Goal: Task Accomplishment & Management: Complete application form

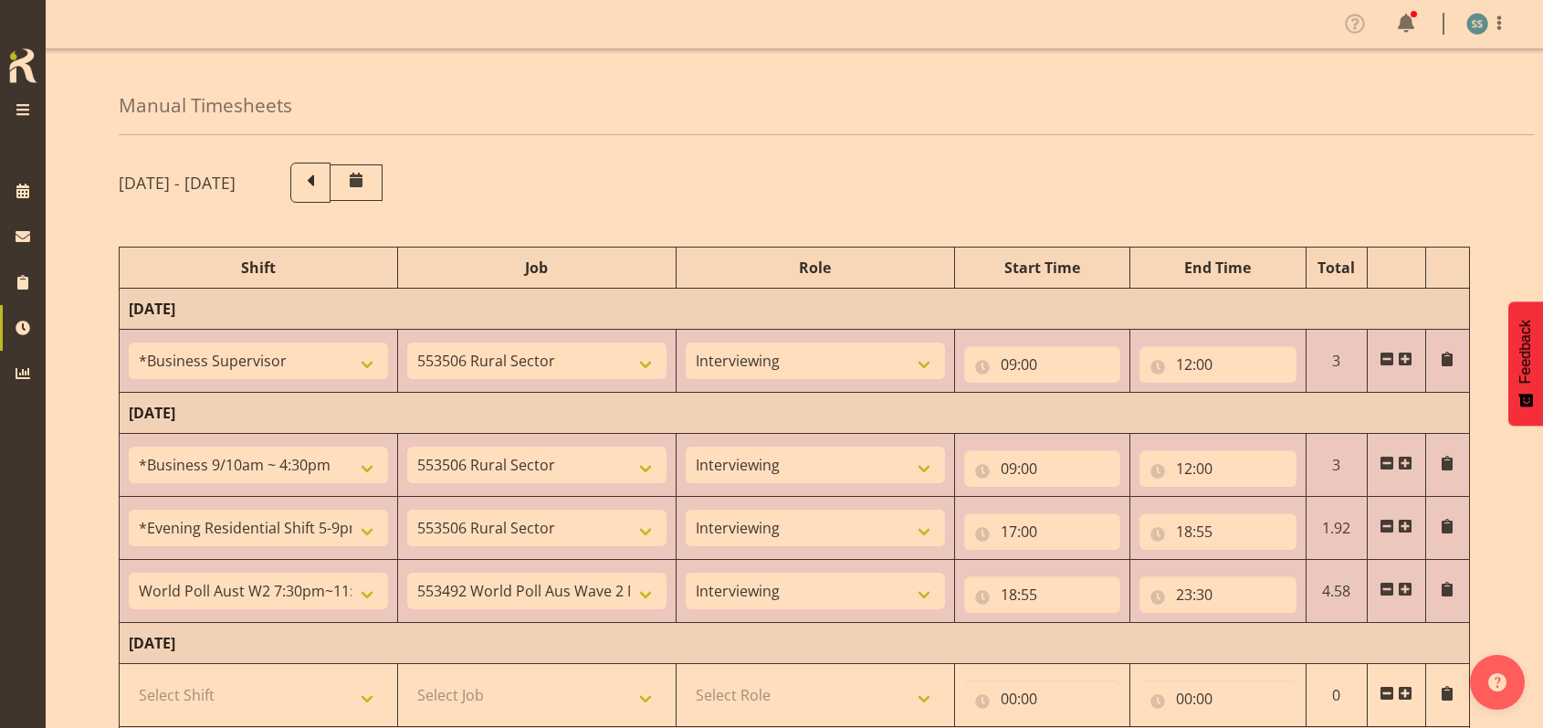
select select "1607"
select select "10587"
select select "47"
select select "26078"
select select "10587"
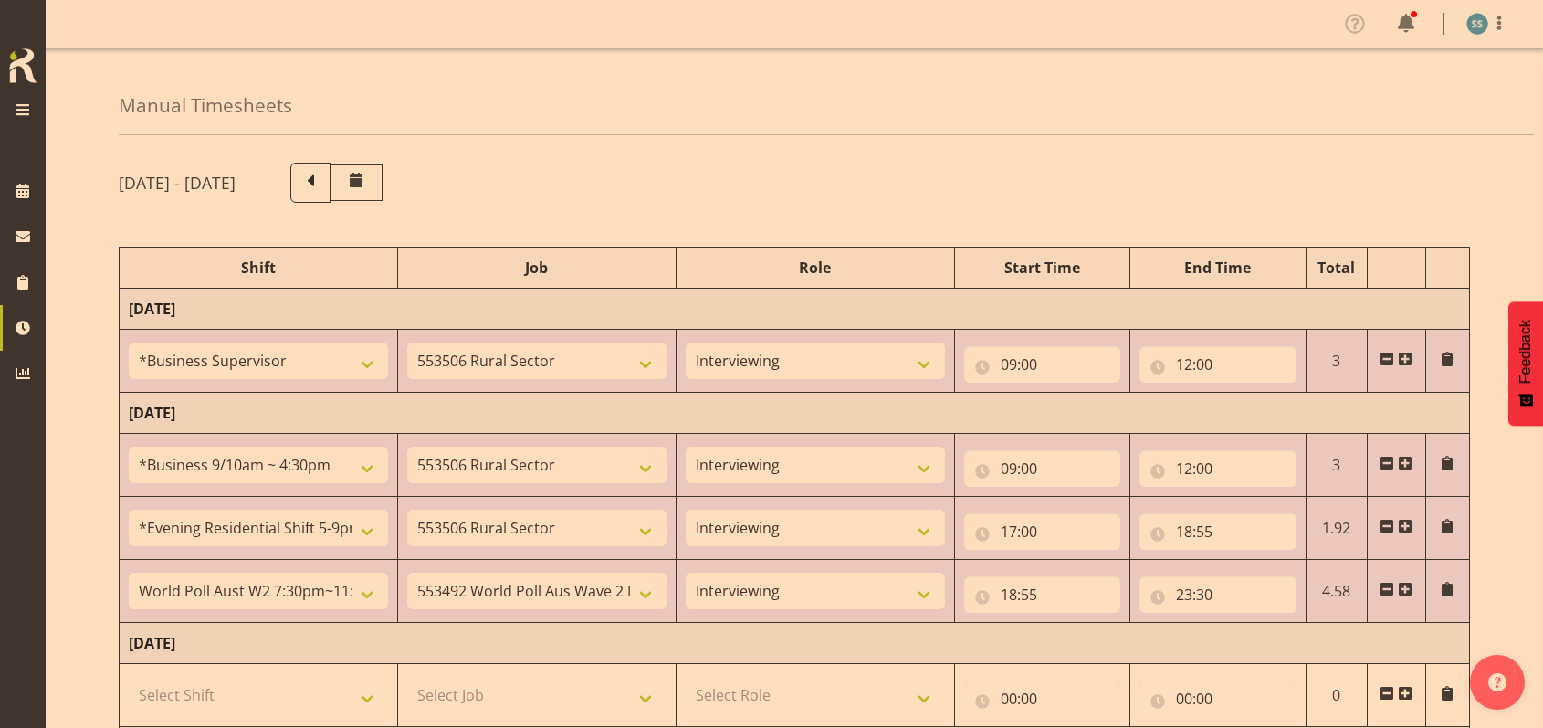
select select "47"
select select "48116"
select select "10587"
select select "47"
select select "56692"
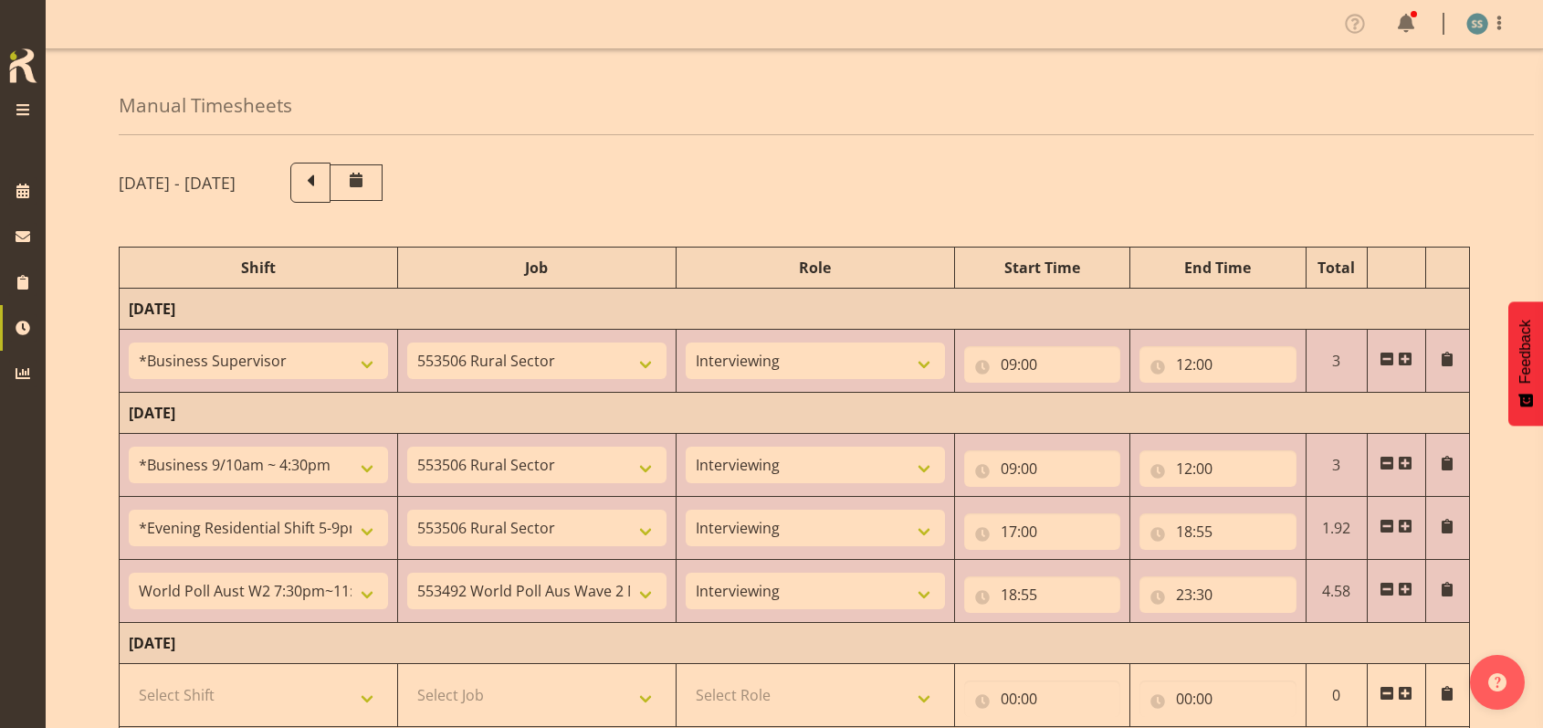
select select "10499"
select select "47"
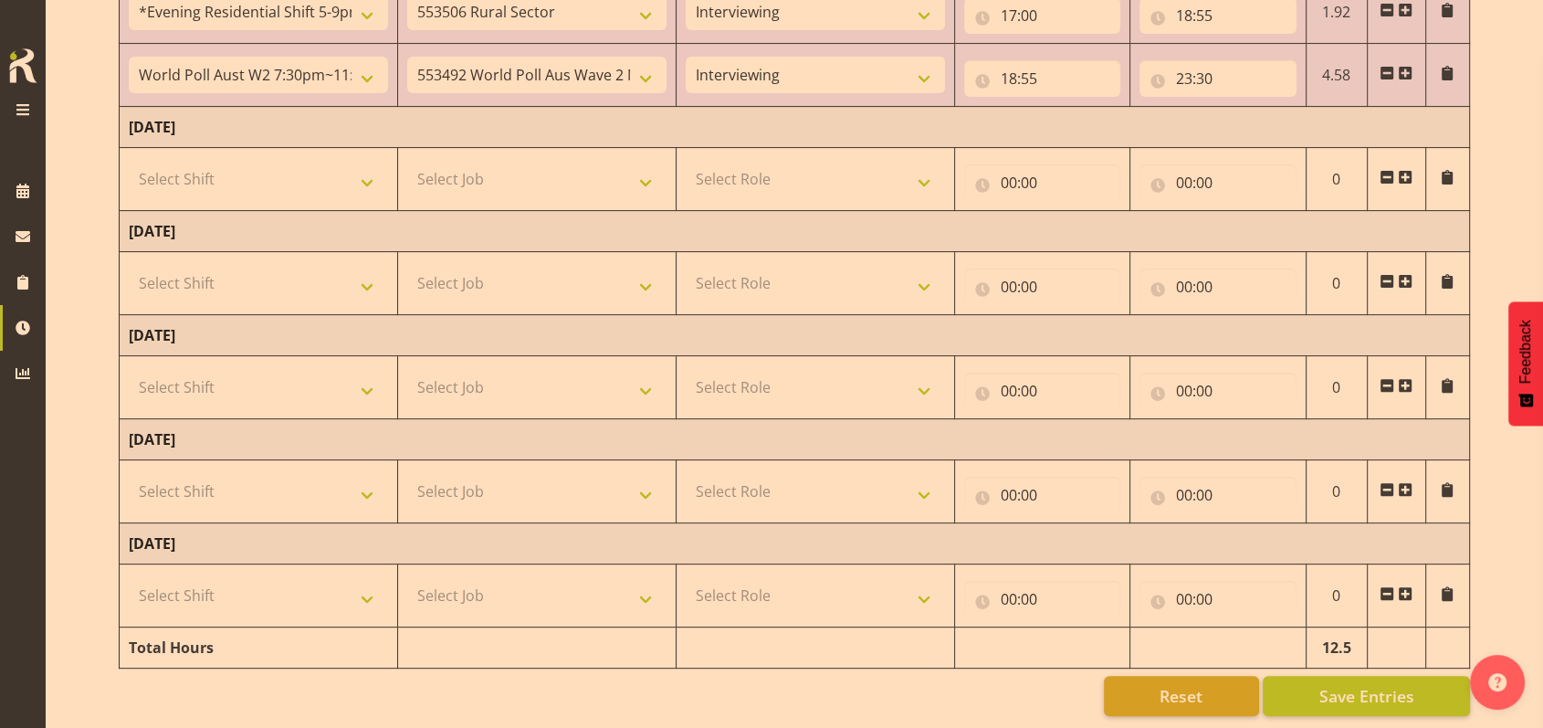
scroll to position [412, 0]
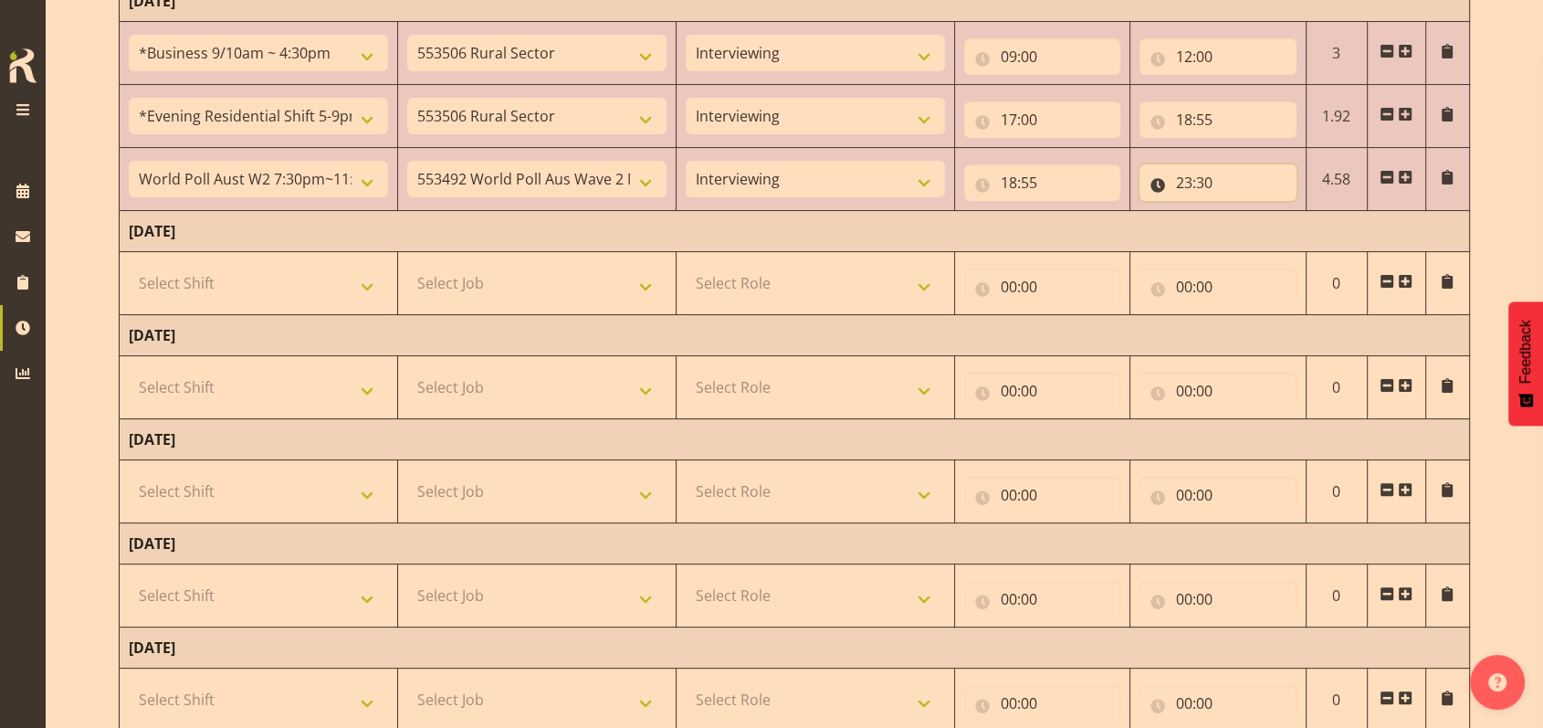
click at [1190, 179] on input "23:30" at bounding box center [1218, 182] width 157 height 37
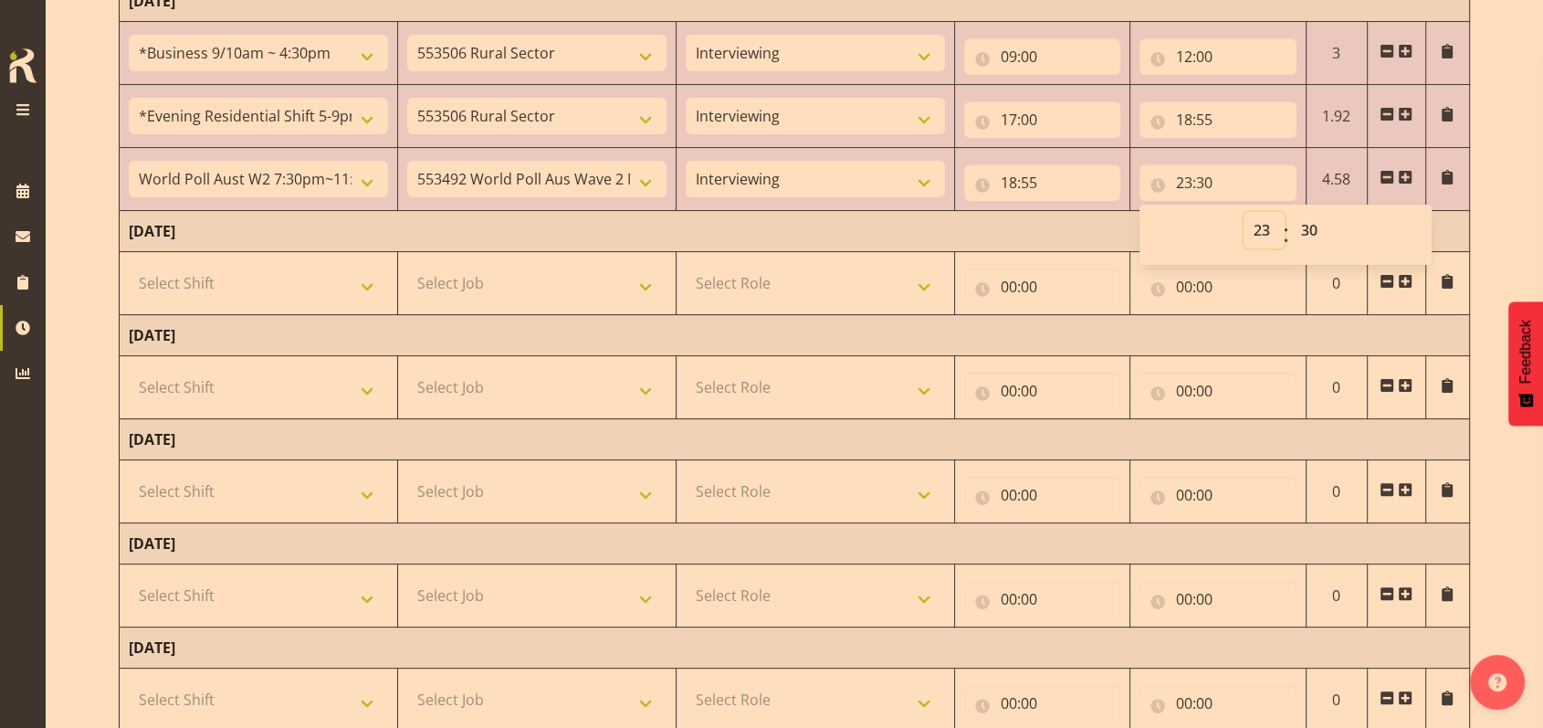
click at [1260, 232] on select "00 01 02 03 04 05 06 07 08 09 10 11 12 13 14 15 16 17 18 19 20 21 22 23" at bounding box center [1264, 230] width 41 height 37
select select "20"
click at [1244, 212] on select "00 01 02 03 04 05 06 07 08 09 10 11 12 13 14 15 16 17 18 19 20 21 22 23" at bounding box center [1264, 230] width 41 height 37
type input "20:30"
click at [1318, 233] on select "00 01 02 03 04 05 06 07 08 09 10 11 12 13 14 15 16 17 18 19 20 21 22 23 24 25 2…" at bounding box center [1311, 230] width 41 height 37
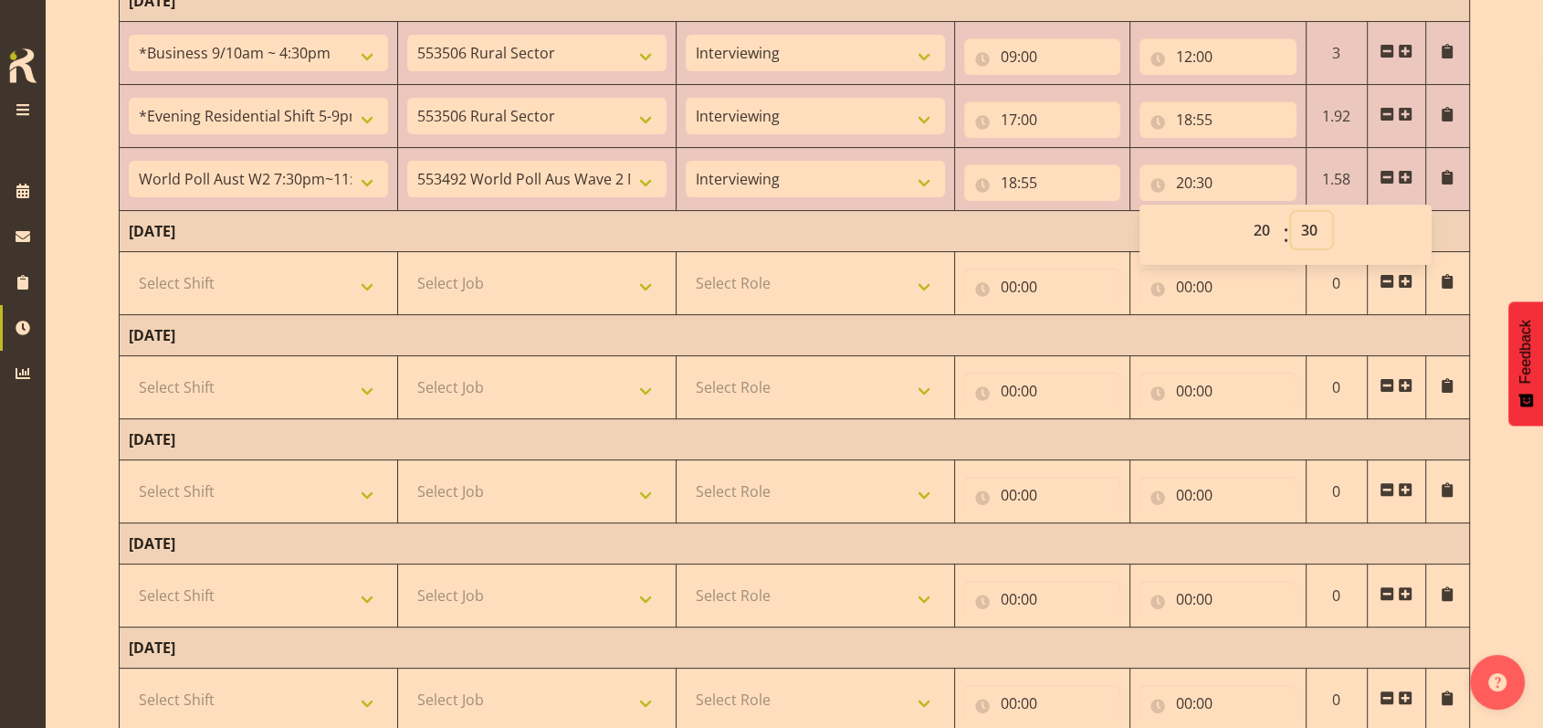
select select "5"
click at [1291, 212] on select "00 01 02 03 04 05 06 07 08 09 10 11 12 13 14 15 16 17 18 19 20 21 22 23 24 25 2…" at bounding box center [1311, 230] width 41 height 37
type input "20:05"
click at [1410, 177] on span at bounding box center [1405, 177] width 15 height 15
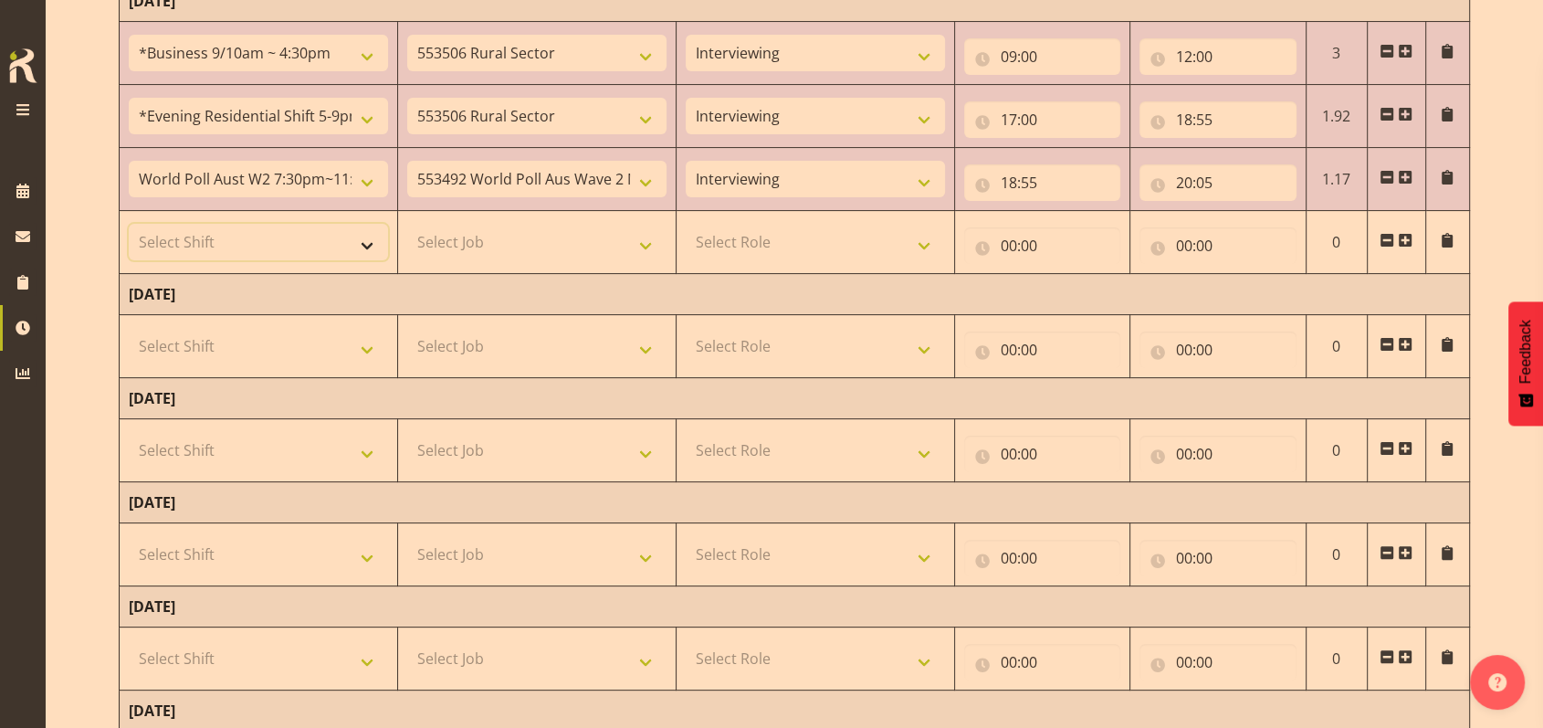
click at [373, 243] on select "Select Shift !!Weekend Residential (Roster IT Shift Label) *Business 9/10am ~ 4…" at bounding box center [258, 242] width 259 height 37
select select "56692"
click at [129, 224] on select "Select Shift !!Weekend Residential (Roster IT Shift Label) *Business 9/10am ~ 4…" at bounding box center [258, 242] width 259 height 37
click at [656, 245] on select "Select Job 550060 IF Admin 553492 World Poll Aus Wave 2 Main 2025 553493 World …" at bounding box center [536, 242] width 259 height 37
select select "10499"
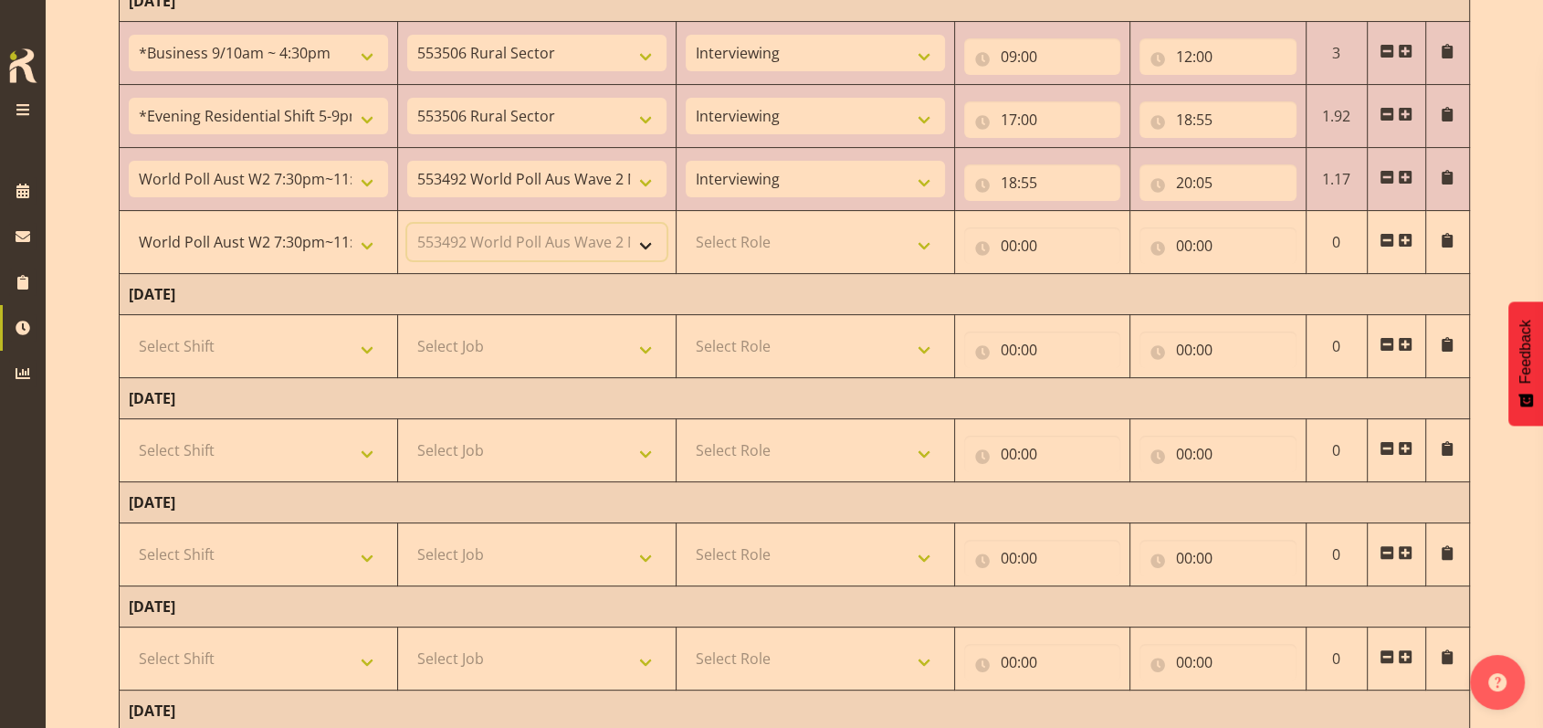
click at [407, 224] on select "Select Job 550060 IF Admin 553492 World Poll Aus Wave 2 Main 2025 553493 World …" at bounding box center [536, 242] width 259 height 37
click at [921, 246] on select "Select Role Briefing Interviewing" at bounding box center [815, 242] width 259 height 37
select select "47"
click at [686, 224] on select "Select Role Briefing Interviewing" at bounding box center [815, 242] width 259 height 37
click at [1006, 246] on input "00:00" at bounding box center [1042, 245] width 157 height 37
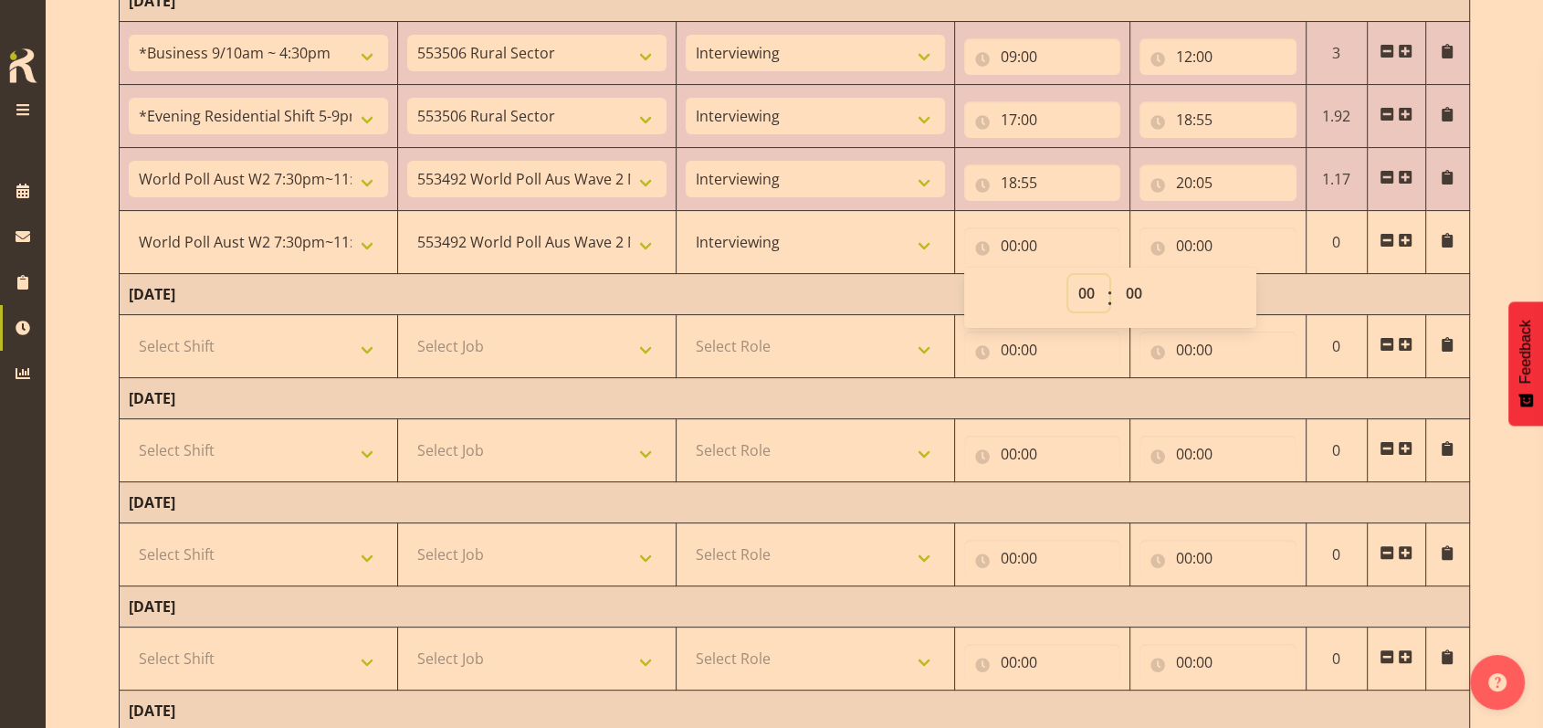
click at [1085, 290] on select "00 01 02 03 04 05 06 07 08 09 10 11 12 13 14 15 16 17 18 19 20 21 22 23" at bounding box center [1088, 293] width 41 height 37
select select "20"
click at [1068, 275] on select "00 01 02 03 04 05 06 07 08 09 10 11 12 13 14 15 16 17 18 19 20 21 22 23" at bounding box center [1088, 293] width 41 height 37
type input "20:00"
click at [1132, 296] on select "00 01 02 03 04 05 06 07 08 09 10 11 12 13 14 15 16 17 18 19 20 21 22 23 24 25 2…" at bounding box center [1136, 293] width 41 height 37
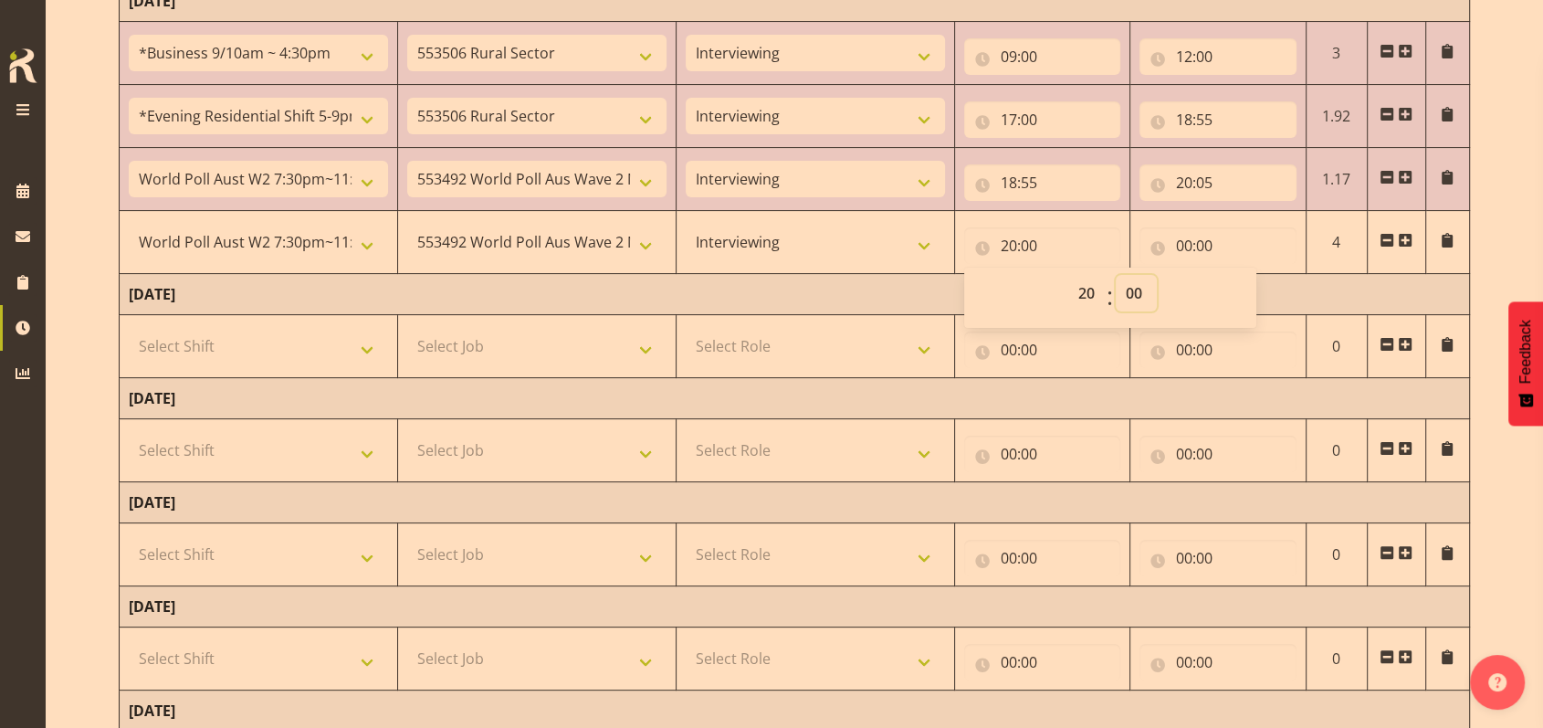
select select "35"
click at [1116, 275] on select "00 01 02 03 04 05 06 07 08 09 10 11 12 13 14 15 16 17 18 19 20 21 22 23 24 25 2…" at bounding box center [1136, 293] width 41 height 37
type input "20:35"
click at [1183, 245] on input "00:00" at bounding box center [1218, 245] width 157 height 37
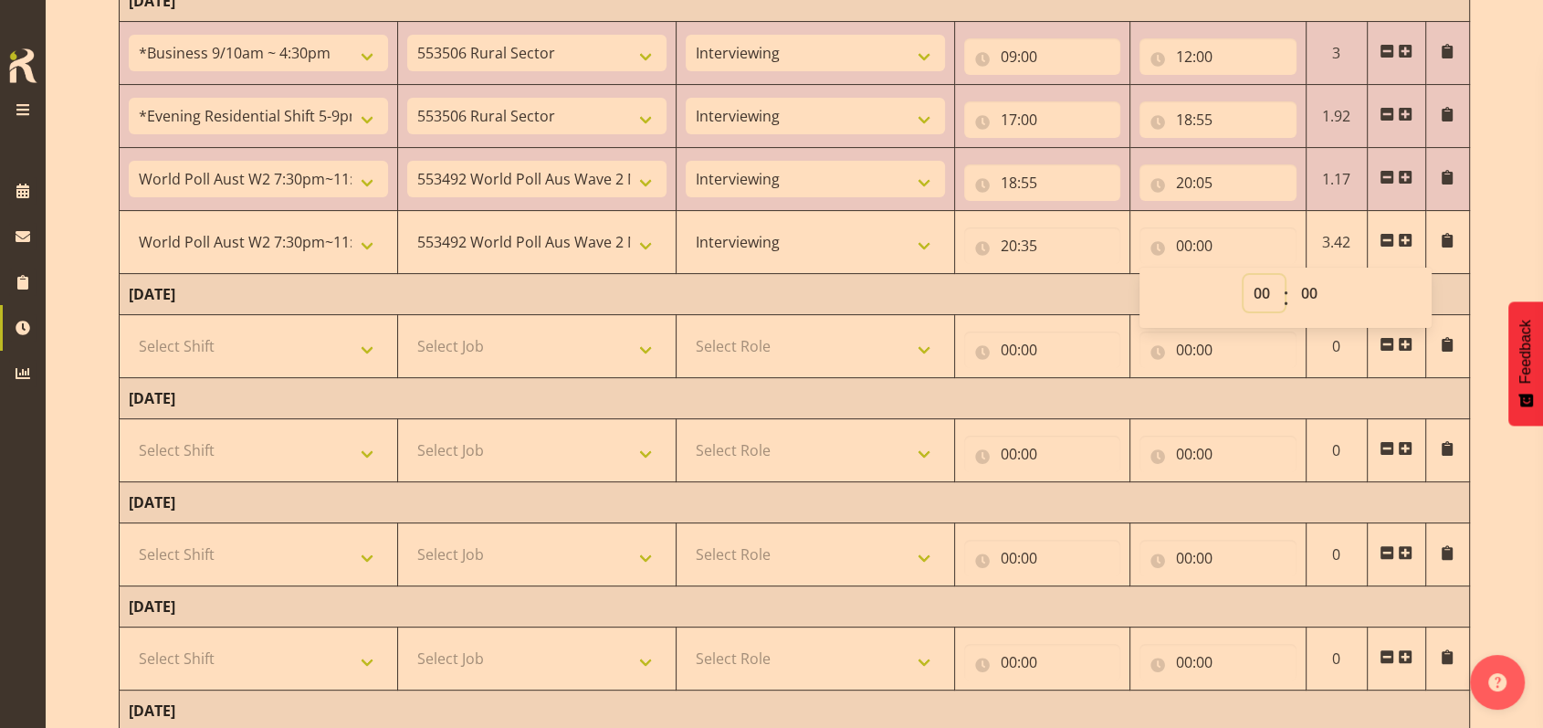
click at [1262, 289] on select "00 01 02 03 04 05 06 07 08 09 10 11 12 13 14 15 16 17 18 19 20 21 22 23" at bounding box center [1264, 293] width 41 height 37
select select "23"
click at [1244, 275] on select "00 01 02 03 04 05 06 07 08 09 10 11 12 13 14 15 16 17 18 19 20 21 22 23" at bounding box center [1264, 293] width 41 height 37
type input "23:00"
click at [1304, 292] on select "00 01 02 03 04 05 06 07 08 09 10 11 12 13 14 15 16 17 18 19 20 21 22 23 24 25 2…" at bounding box center [1311, 293] width 41 height 37
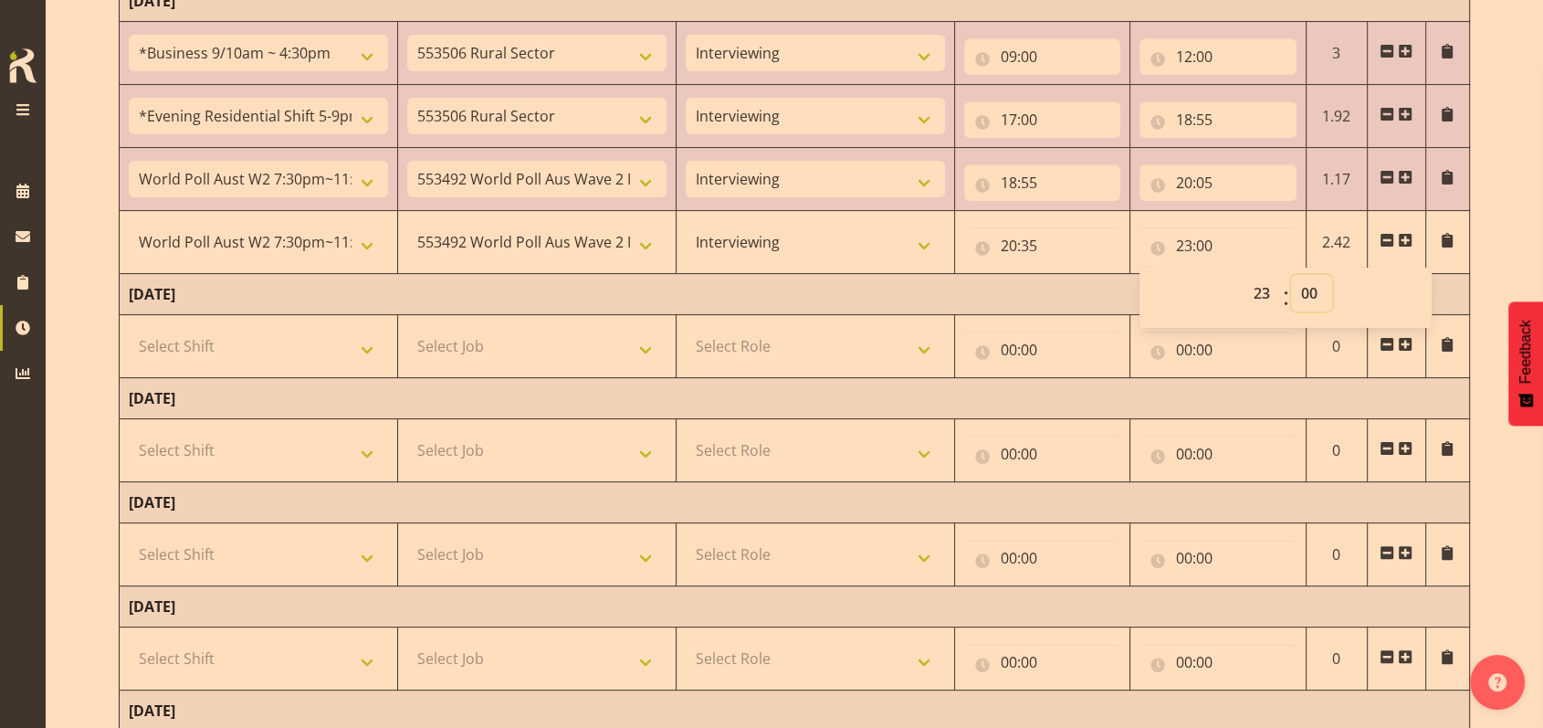
select select "30"
click at [1291, 275] on select "00 01 02 03 04 05 06 07 08 09 10 11 12 13 14 15 16 17 18 19 20 21 22 23 24 25 2…" at bounding box center [1311, 293] width 41 height 37
type input "23:30"
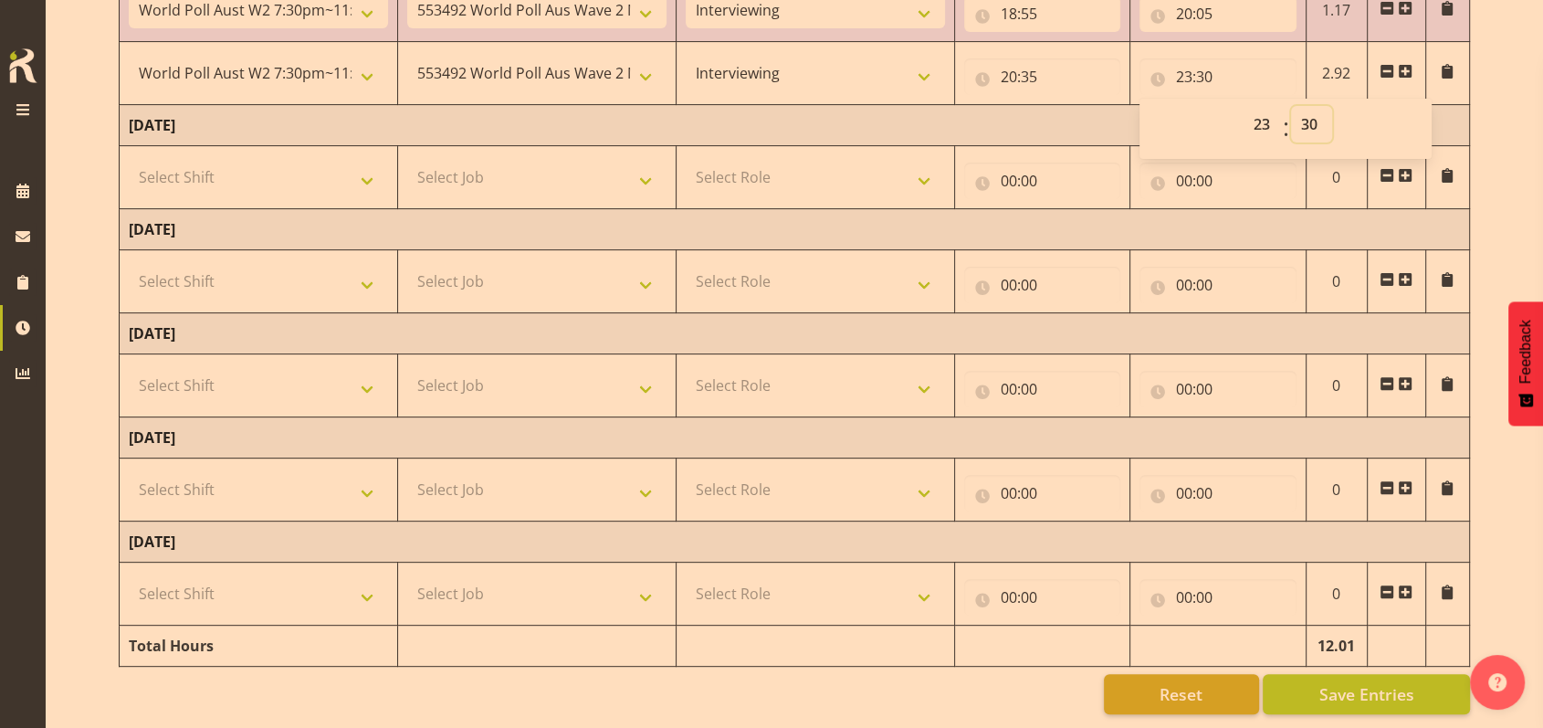
scroll to position [597, 0]
click at [1330, 682] on span "Save Entries" at bounding box center [1365, 694] width 95 height 24
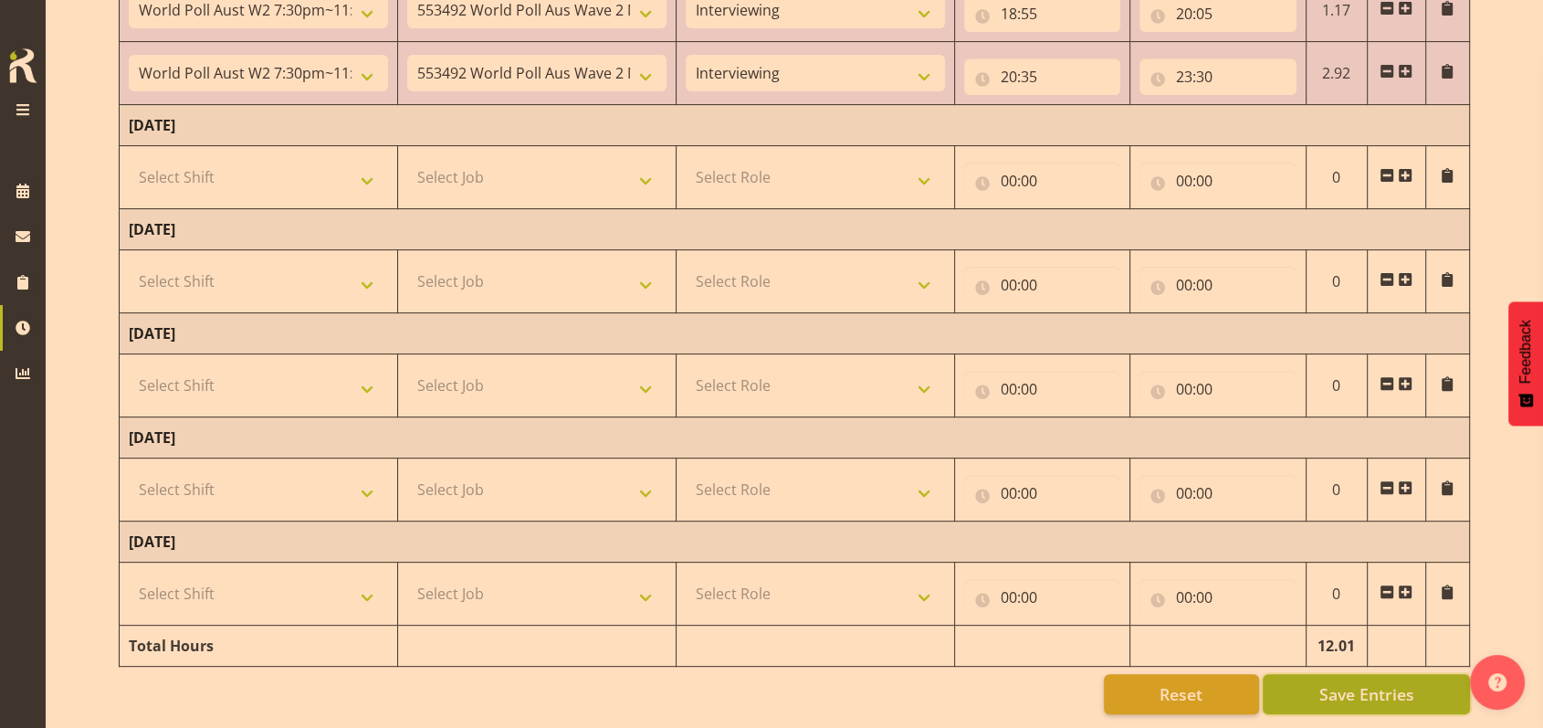
click at [1321, 682] on span "Save Entries" at bounding box center [1365, 694] width 95 height 24
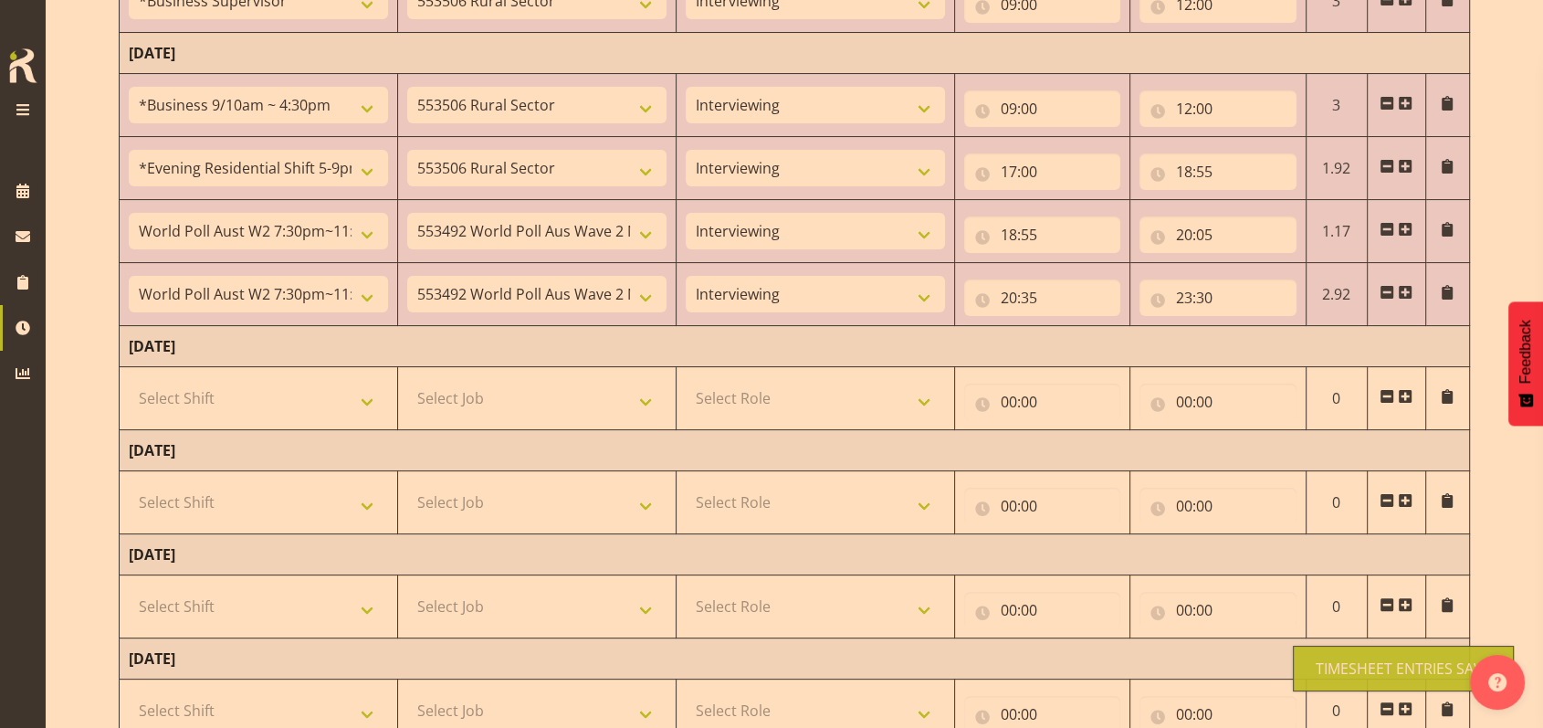
scroll to position [353, 0]
